Goal: Transaction & Acquisition: Purchase product/service

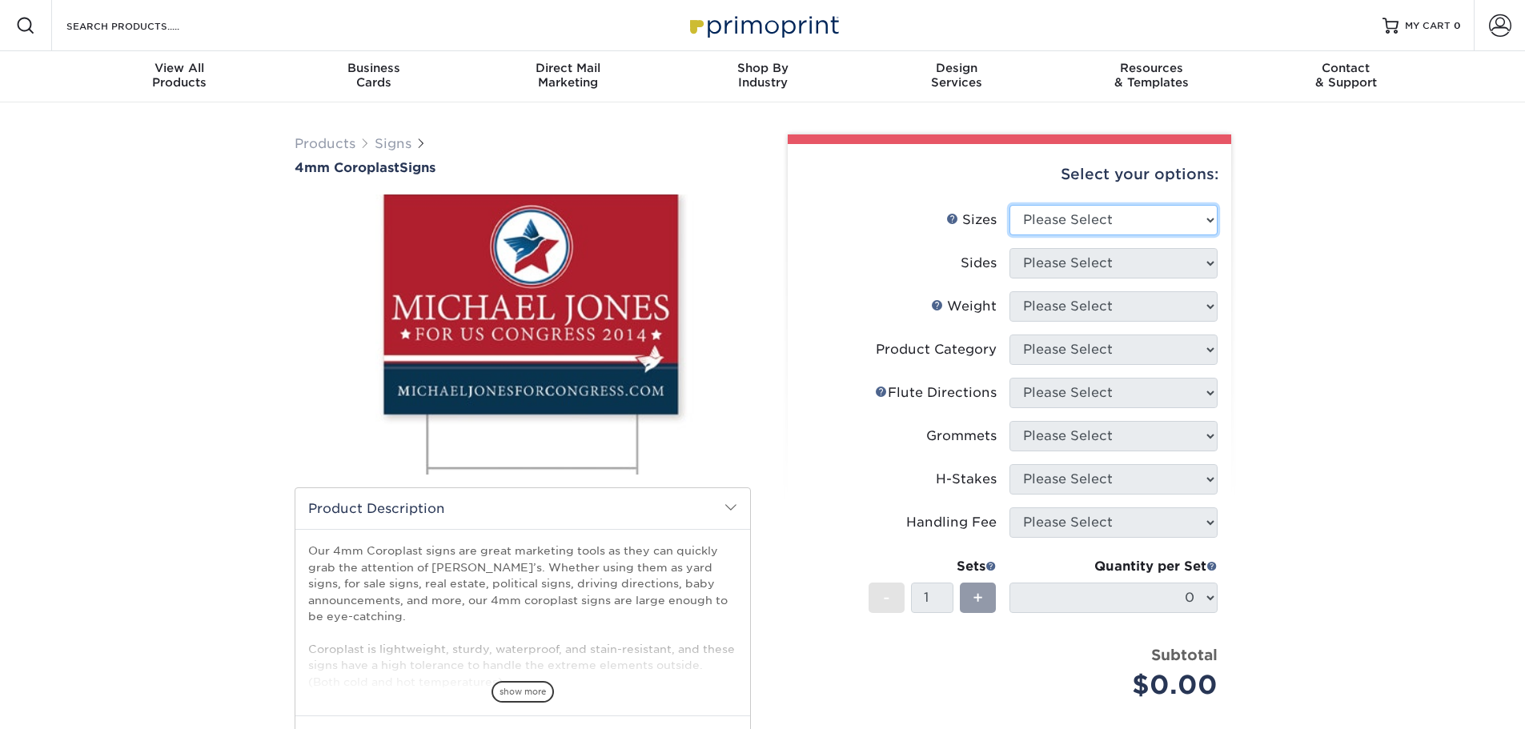
click at [1206, 224] on select "Please Select 12" x 18" 18" x 24" 24" x 24" 24" x 36"" at bounding box center [1113, 220] width 208 height 30
select select "18.00x24.00"
click at [1009, 205] on select "Please Select 12" x 18" 18" x 24" 24" x 24" 24" x 36"" at bounding box center [1113, 220] width 208 height 30
click at [1140, 263] on select "Please Select Print Both Sides Print Front Only" at bounding box center [1113, 263] width 208 height 30
select select "32d3c223-f82c-492b-b915-ba065a00862f"
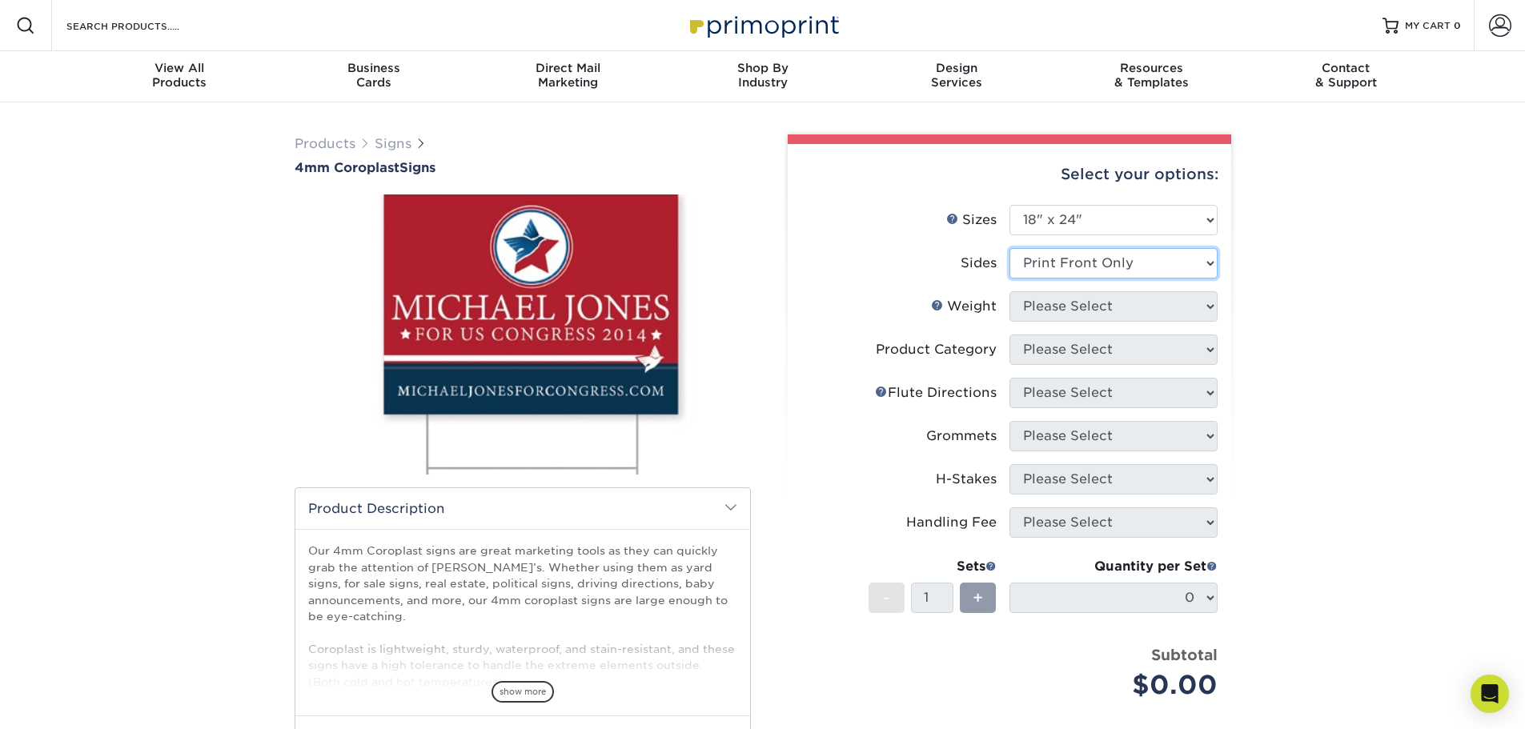
click at [1009, 248] on select "Please Select Print Both Sides Print Front Only" at bounding box center [1113, 263] width 208 height 30
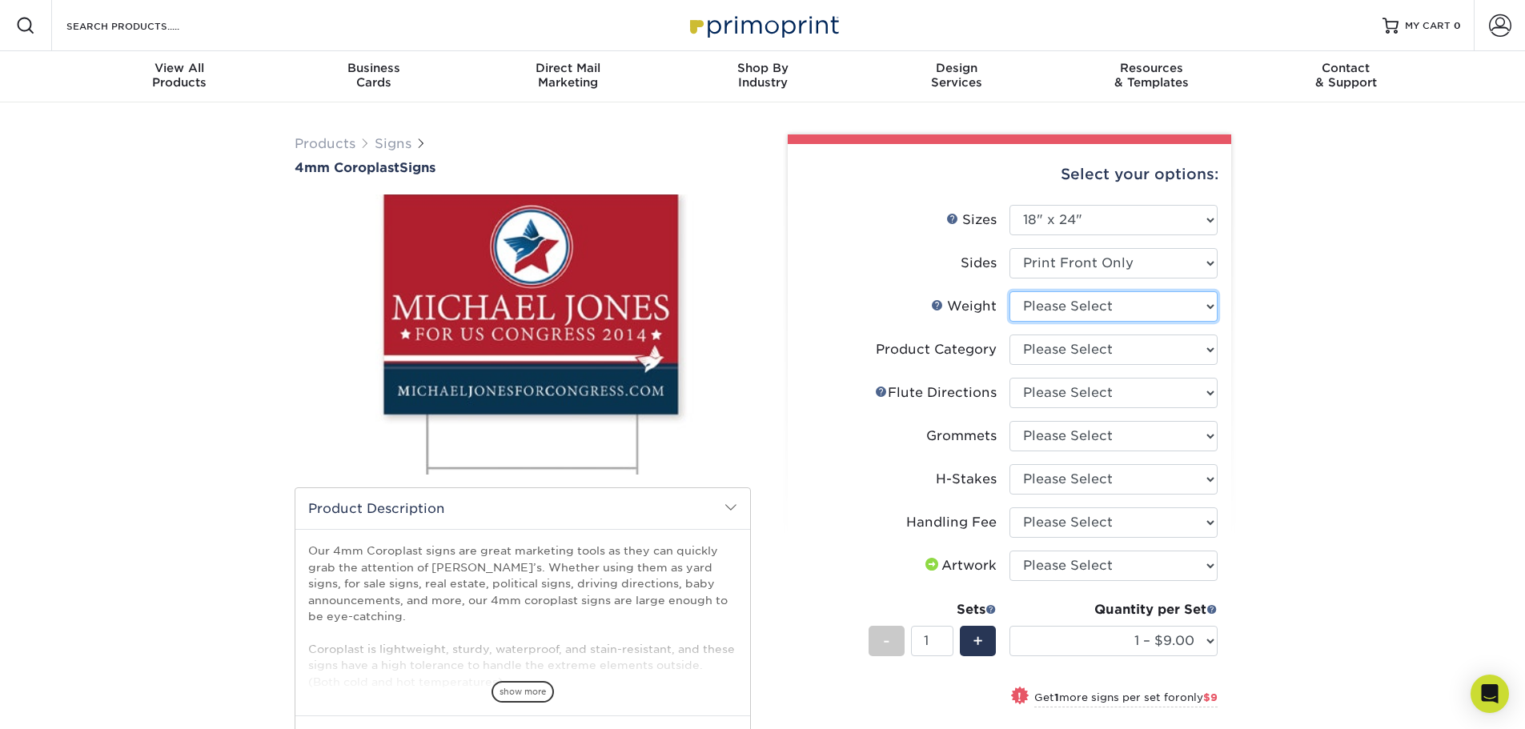
click at [1120, 307] on select "Please Select 4CORO" at bounding box center [1113, 306] width 208 height 30
select select "4CORO"
click at [1009, 291] on select "Please Select 4CORO" at bounding box center [1113, 306] width 208 height 30
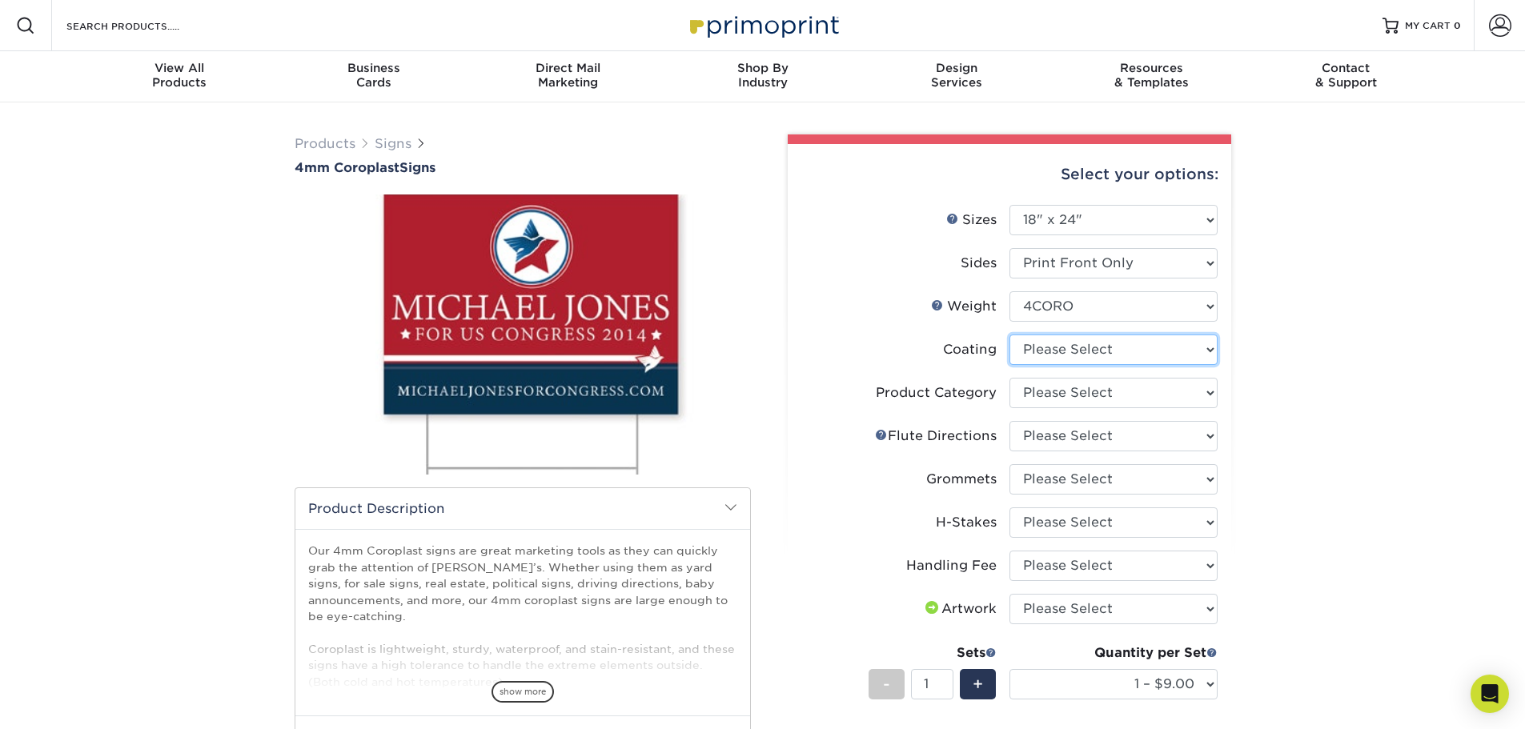
click at [1132, 348] on select at bounding box center [1113, 350] width 208 height 30
select select "3e7618de-abca-4bda-9f97-8b9129e913d8"
click at [1009, 335] on select at bounding box center [1113, 350] width 208 height 30
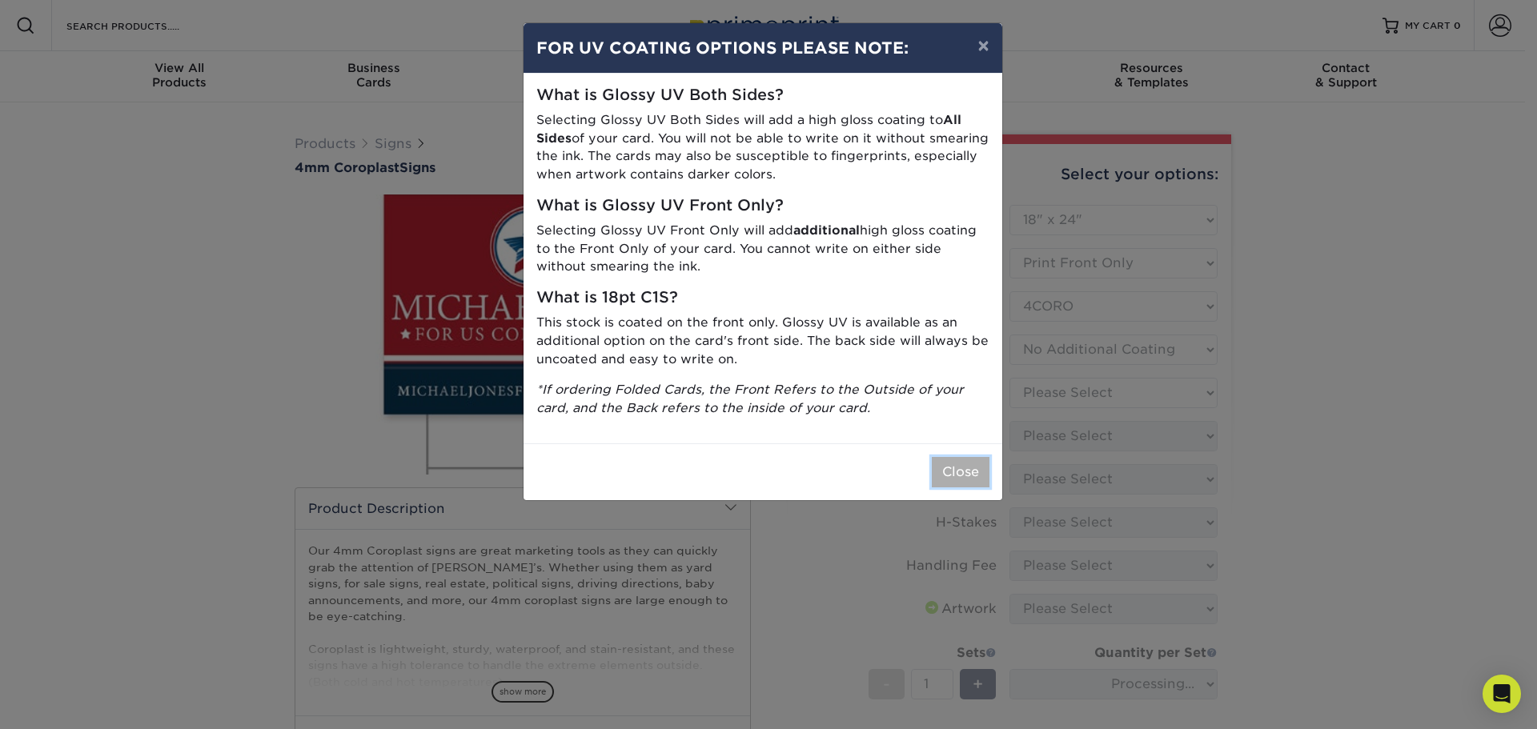
click at [970, 475] on button "Close" at bounding box center [961, 472] width 58 height 30
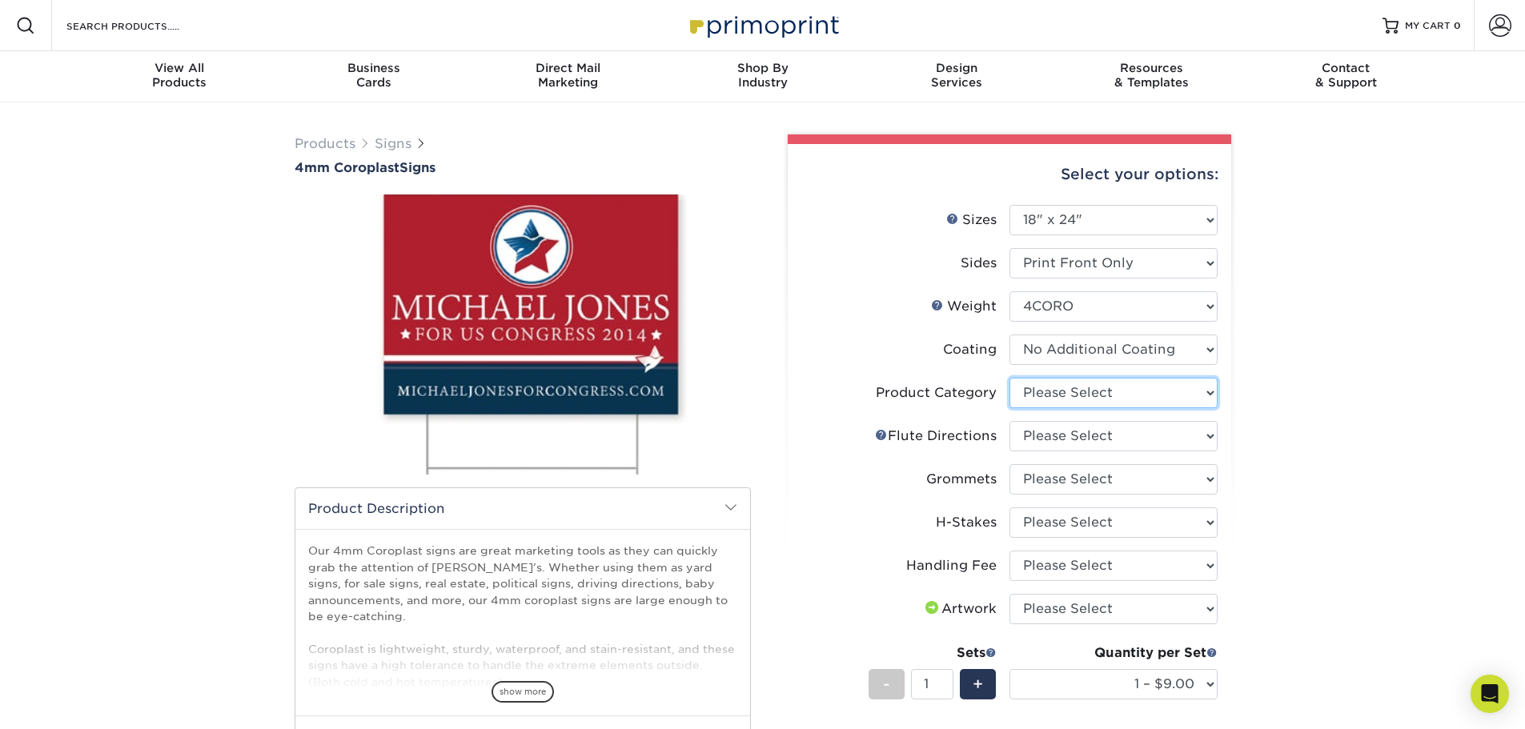
click at [1144, 395] on select "Please Select Coroplast Signs" at bounding box center [1113, 393] width 208 height 30
select select "b3582ed5-6912-492c-8440-2cc51afdb8e1"
click at [1009, 378] on select "Please Select Coroplast Signs" at bounding box center [1113, 393] width 208 height 30
click at [1152, 439] on select "Please Select Flute Direction (Horizontal) Flute Direction (Vertical)" at bounding box center [1113, 436] width 208 height 30
select select "b9474d6d-25b7-40b8-b284-85b7690982f8"
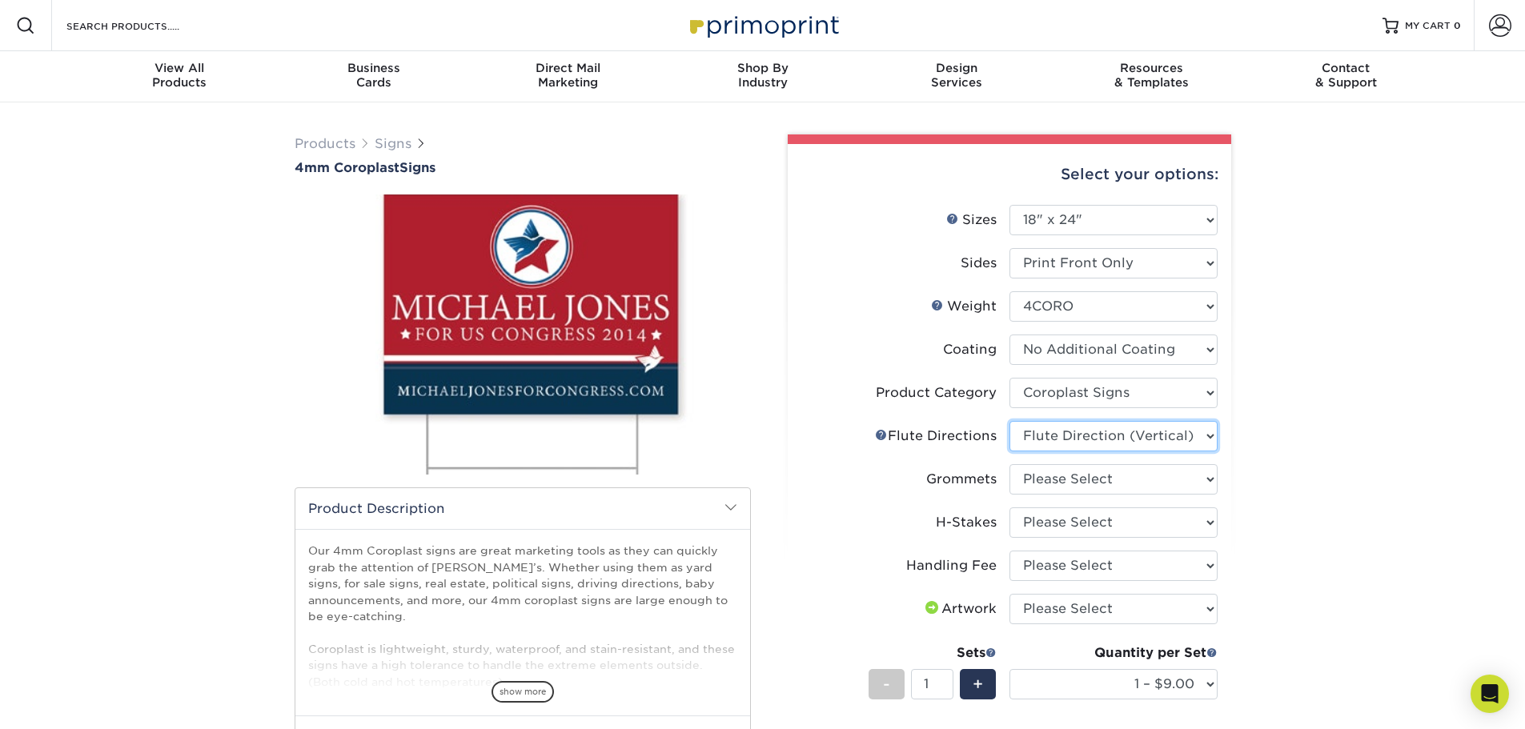
click at [1009, 421] on select "Please Select Flute Direction (Horizontal) Flute Direction (Vertical)" at bounding box center [1113, 436] width 208 height 30
click at [1256, 497] on div "Products Signs 4mm Coroplast Signs /" at bounding box center [762, 584] width 1525 height 964
click at [1126, 480] on select "Please Select No Grommets Yes, Grommet All 4 Corners Yes, Grommets Top Corners …" at bounding box center [1113, 479] width 208 height 30
select select "90d329df-db80-4206-b821-ff9d3f363977"
click at [1009, 464] on select "Please Select No Grommets Yes, Grommet All 4 Corners Yes, Grommets Top Corners …" at bounding box center [1113, 479] width 208 height 30
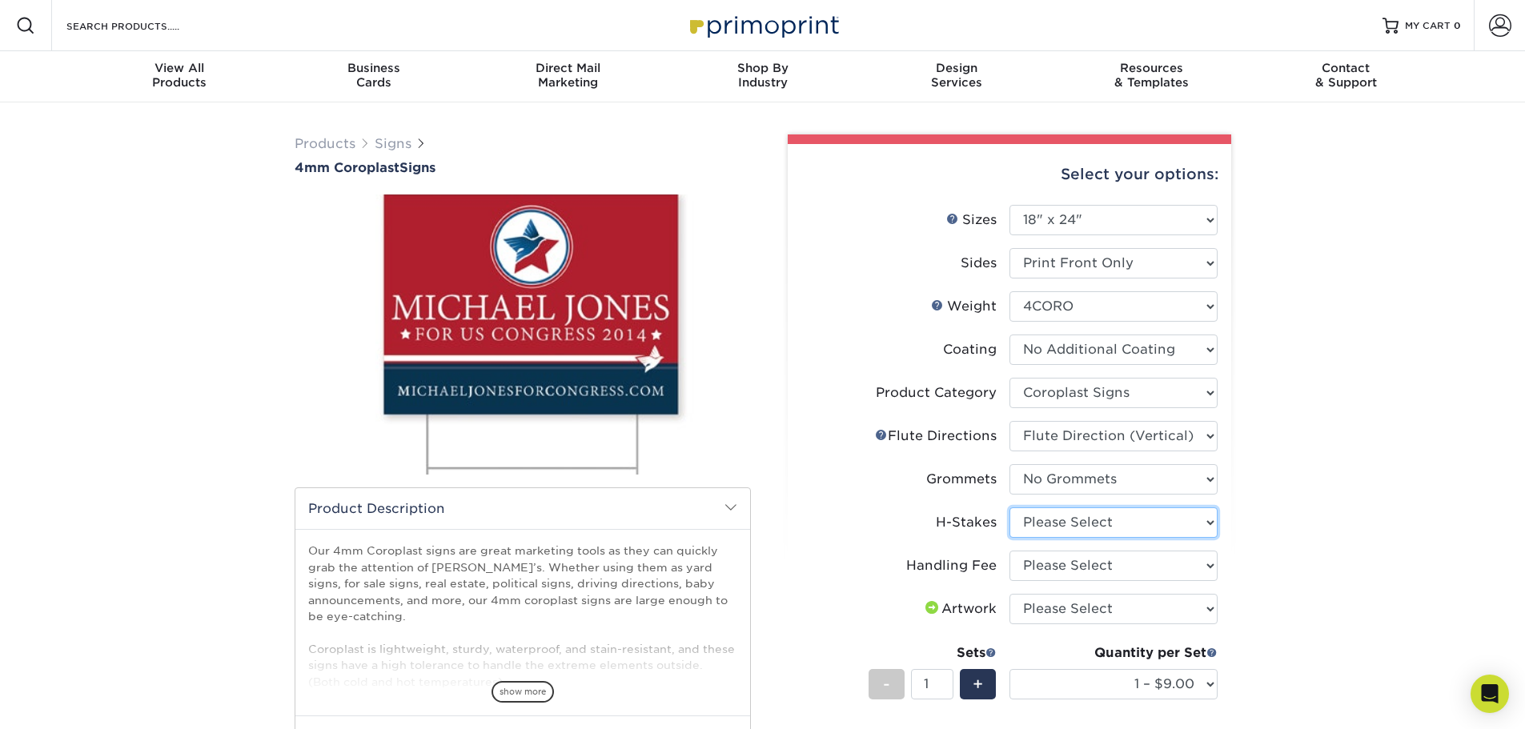
click at [1104, 516] on select "Please Select No H-Stakes Yes" at bounding box center [1113, 522] width 208 height 30
select select "aec992a9-897e-40ed-b45c-8ce74849ba63"
click at [1009, 507] on select "Please Select No H-Stakes Yes" at bounding box center [1113, 522] width 208 height 30
click at [1077, 567] on select "Please Select Handling Fee" at bounding box center [1113, 566] width 208 height 30
select select "ab74c079-444c-4260-ae6a-e09bdee8073c"
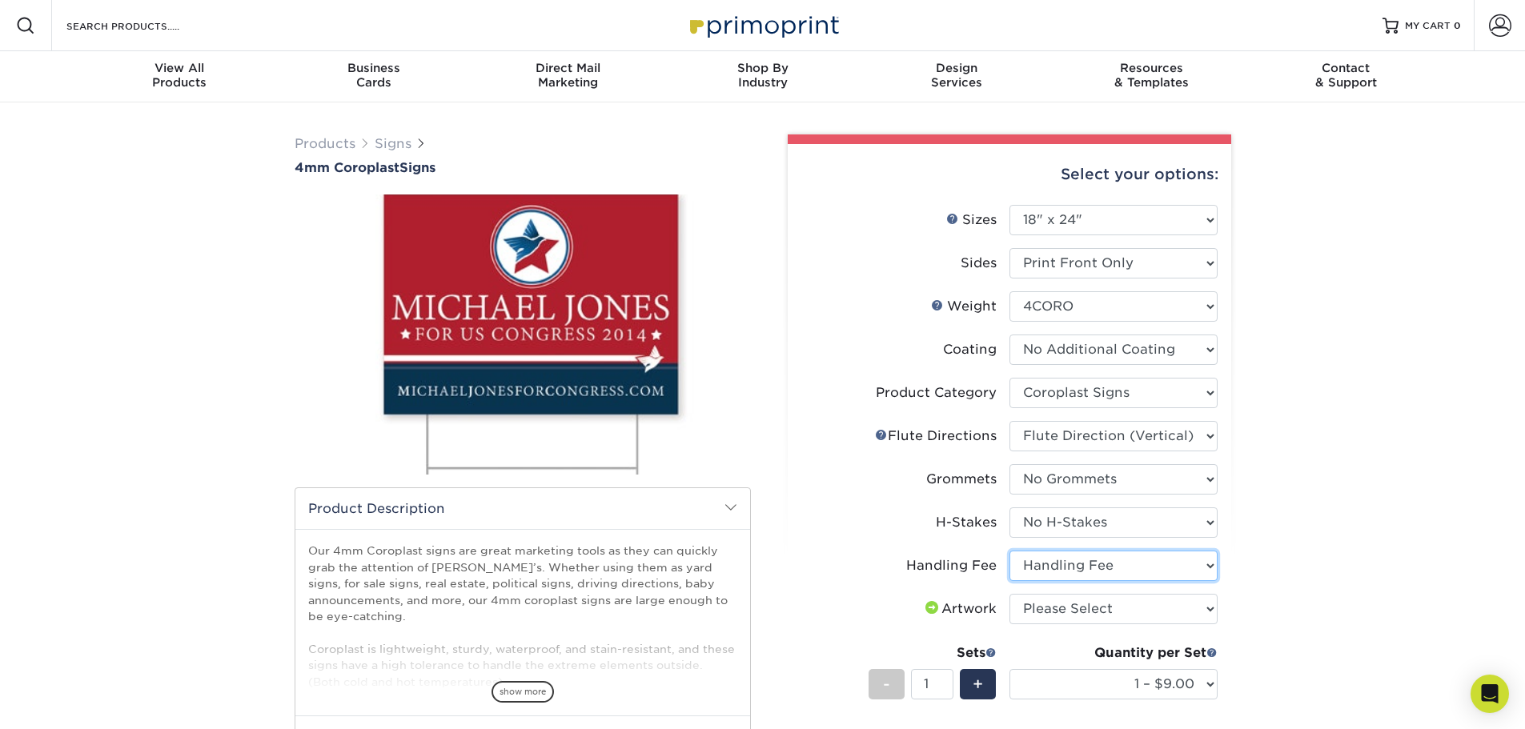
click at [1009, 551] on select "Please Select Handling Fee" at bounding box center [1113, 566] width 208 height 30
click at [1306, 556] on div "Products Signs 4mm Coroplast Signs /" at bounding box center [762, 584] width 1525 height 964
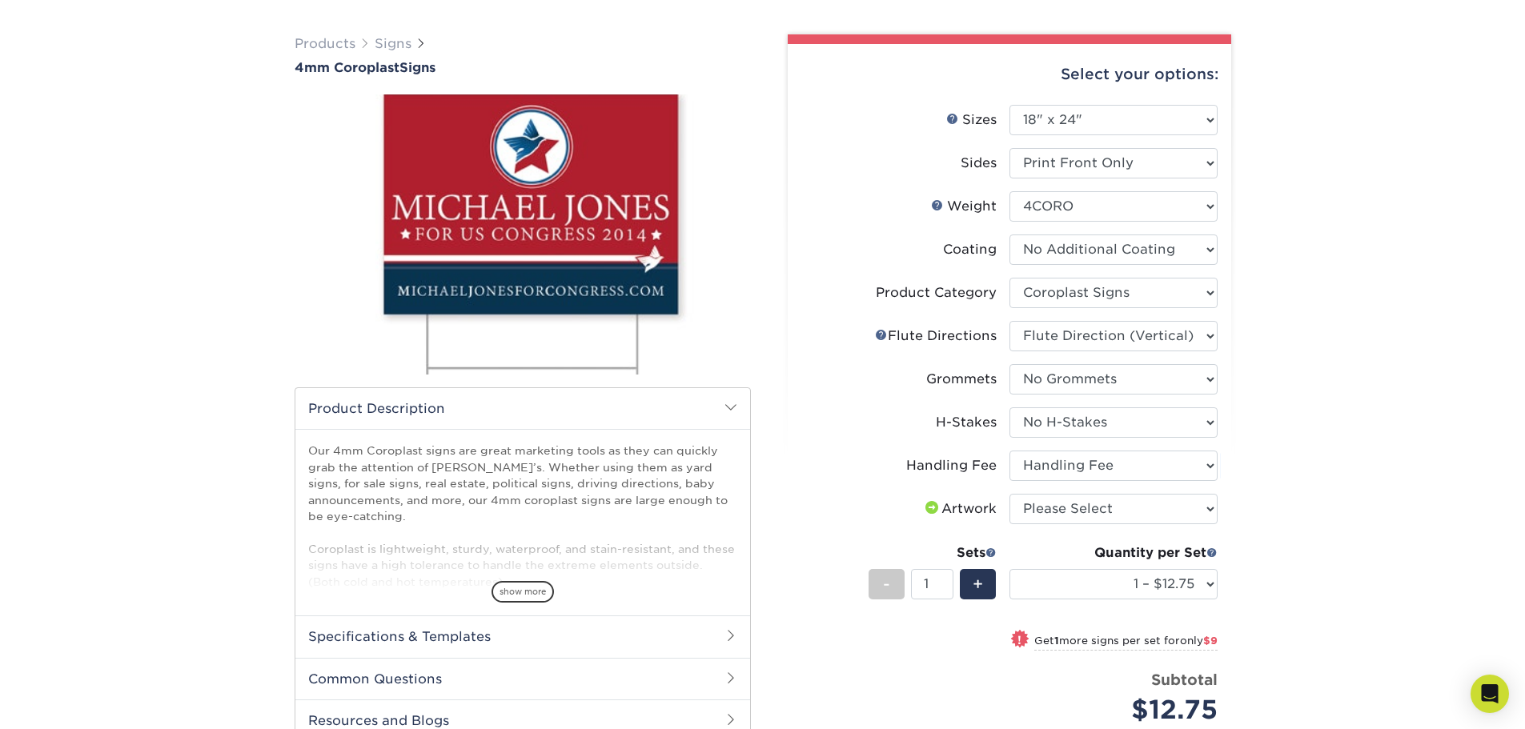
scroll to position [160, 0]
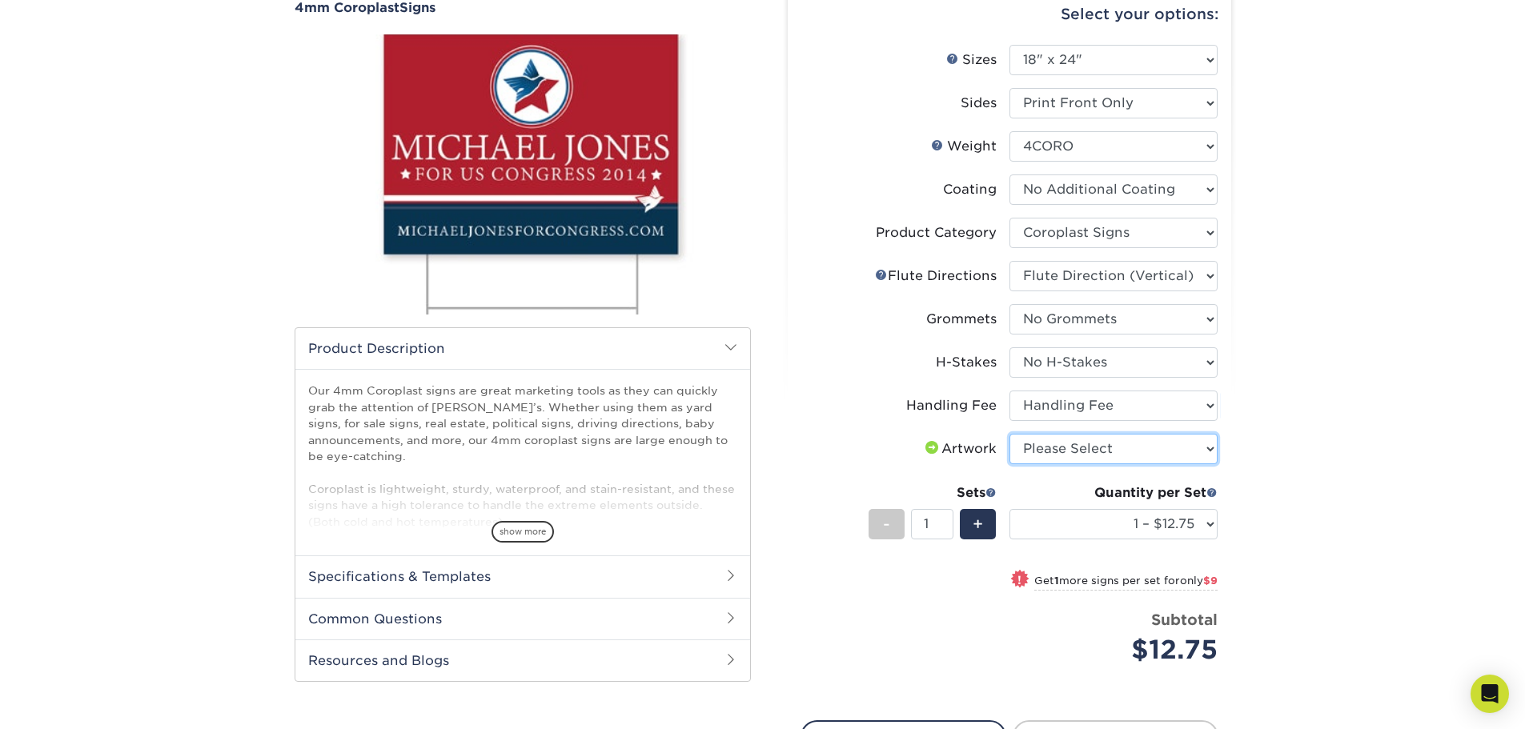
click at [1147, 457] on select "Please Select I will upload files I need a design - $50" at bounding box center [1113, 449] width 208 height 30
select select "upload"
click at [1009, 434] on select "Please Select I will upload files I need a design - $50" at bounding box center [1113, 449] width 208 height 30
click at [1305, 508] on div "Products Signs 4mm Coroplast Signs /" at bounding box center [762, 424] width 1525 height 964
click at [1357, 511] on div "Products Signs 4mm Coroplast Signs /" at bounding box center [762, 424] width 1525 height 964
